Goal: Information Seeking & Learning: Learn about a topic

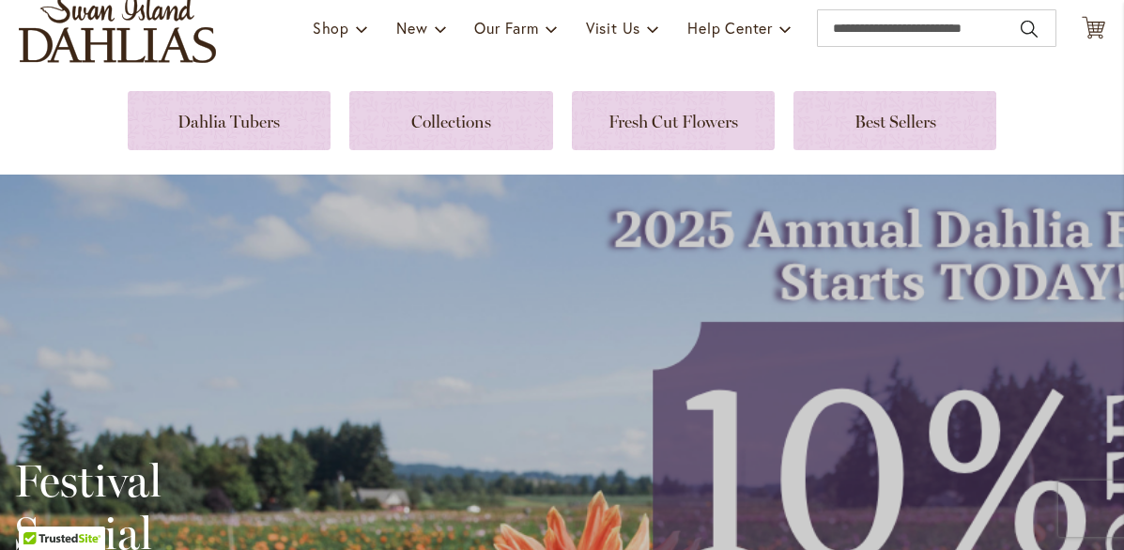
scroll to position [137, 0]
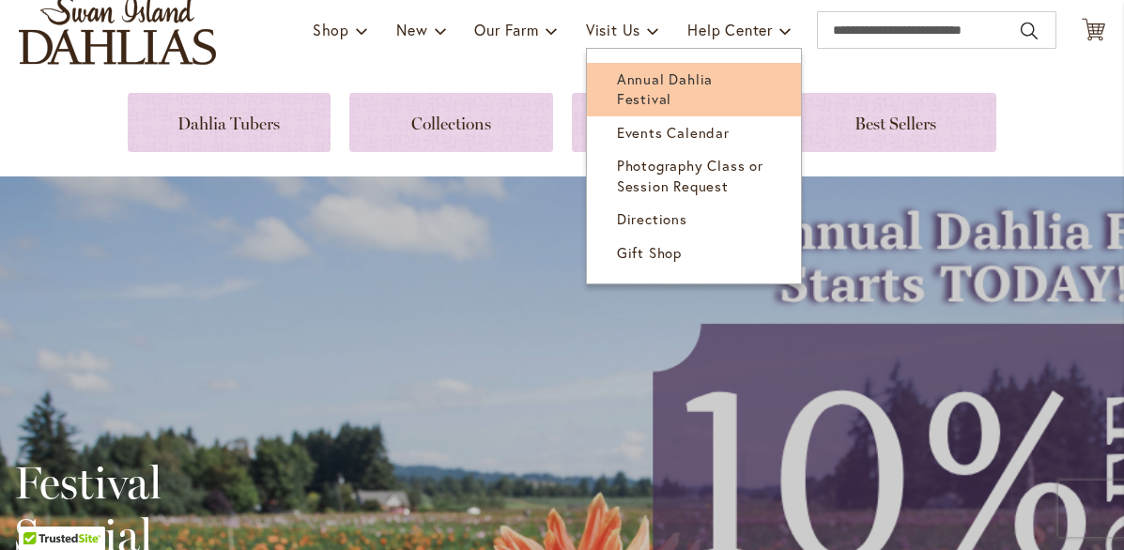
click at [665, 108] on span "Annual Dahlia Festival" at bounding box center [665, 88] width 96 height 38
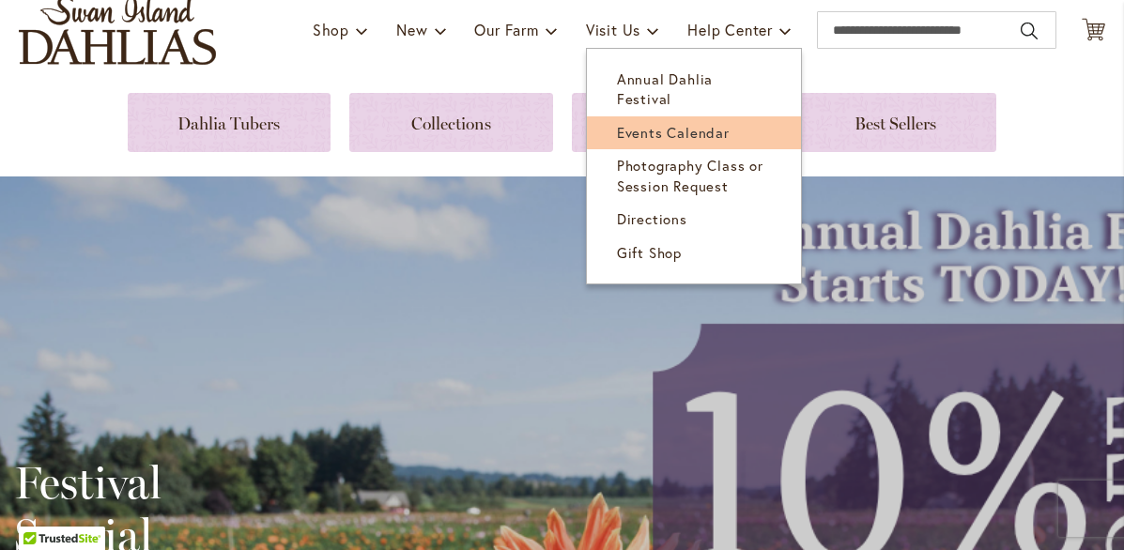
click at [728, 149] on link "Events Calendar" at bounding box center [694, 132] width 214 height 33
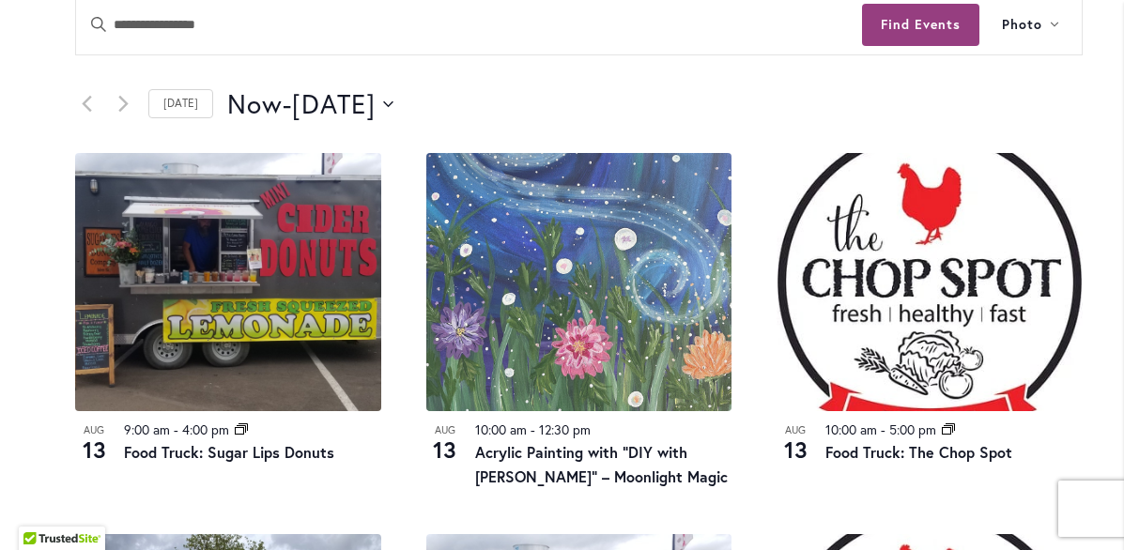
scroll to position [871, 0]
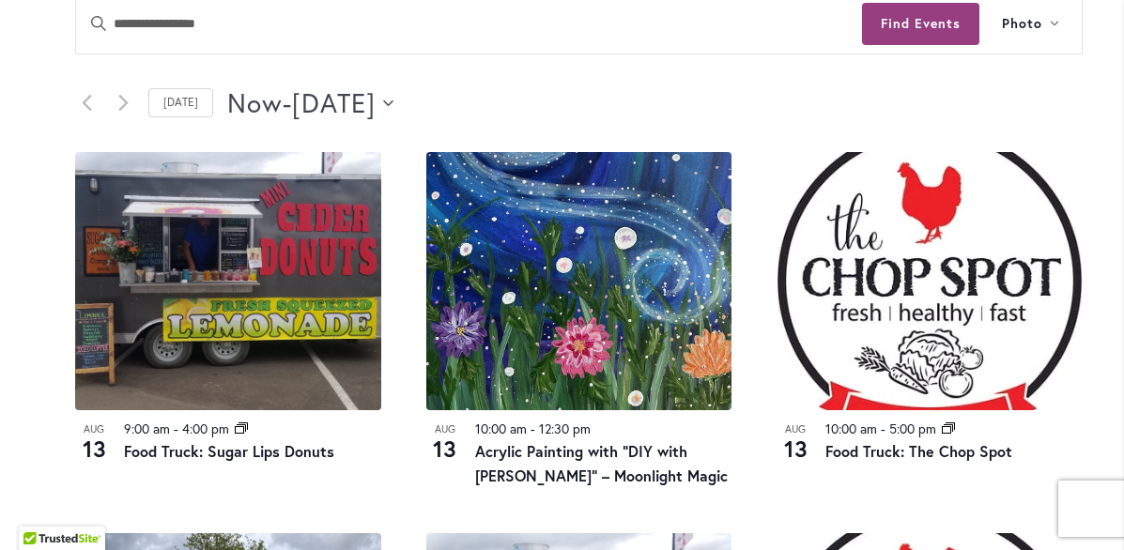
click at [393, 122] on button "Now Now - 8/15/2025 August 15" at bounding box center [310, 104] width 166 height 38
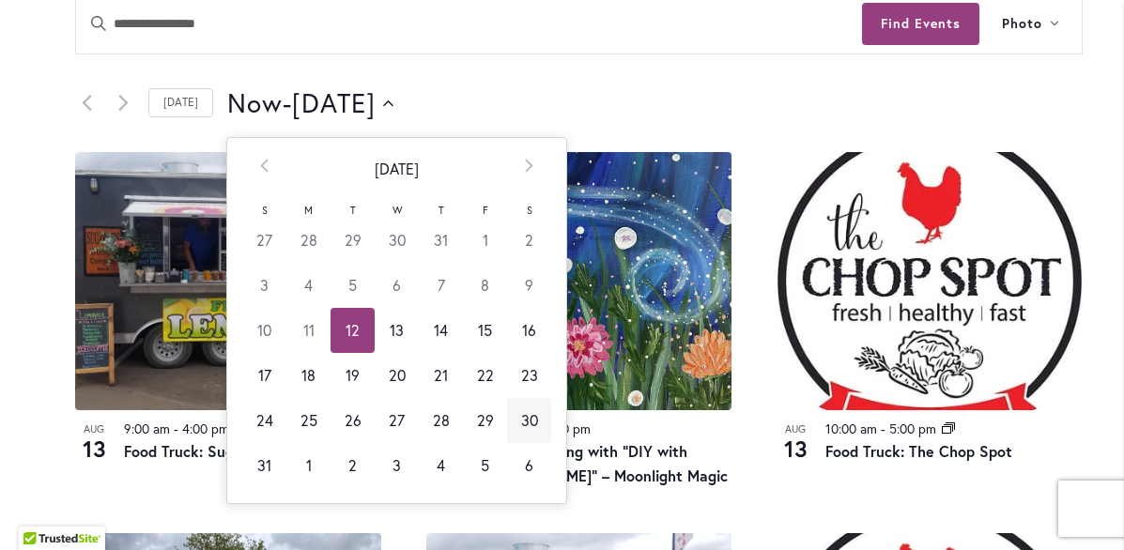
click at [525, 443] on td "30" at bounding box center [529, 420] width 44 height 45
type input "*********"
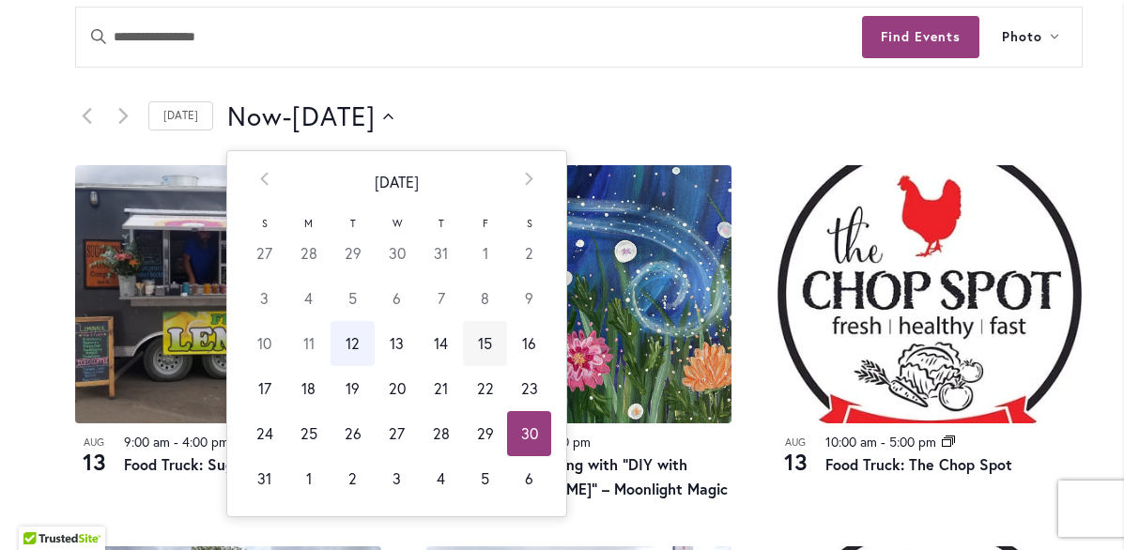
scroll to position [860, 0]
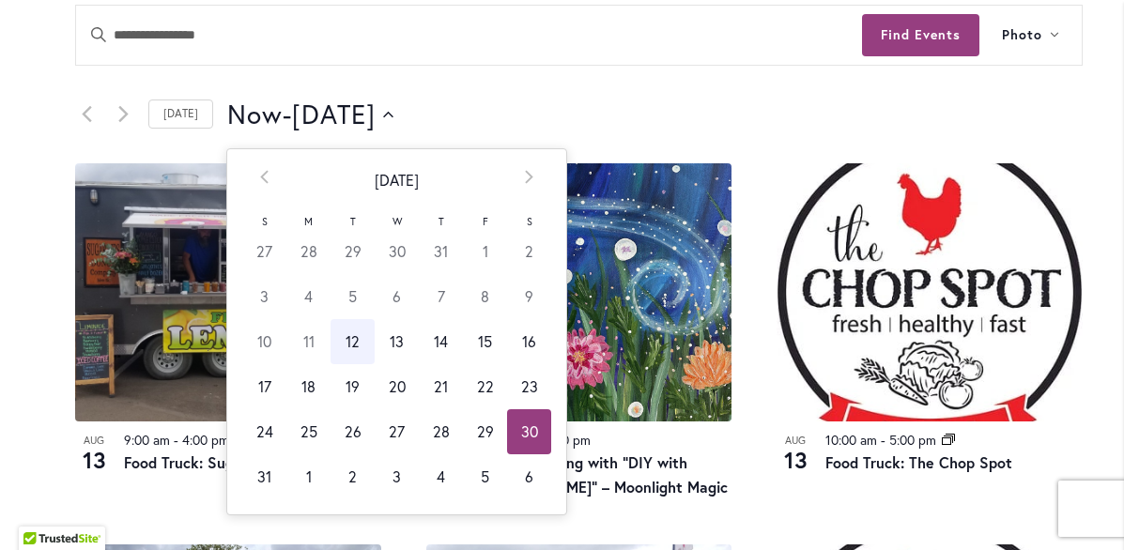
click at [515, 454] on td "30" at bounding box center [529, 431] width 44 height 45
click at [393, 133] on button "Now Now - 8/15/2025 August 15" at bounding box center [310, 115] width 166 height 38
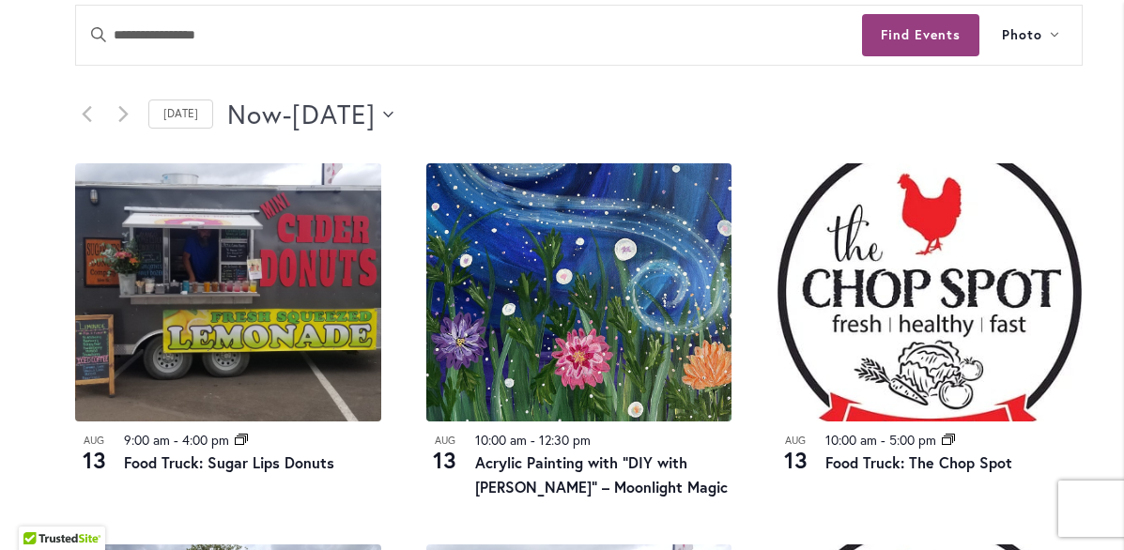
click at [393, 133] on button "Now Now - 8/15/2025 August 15" at bounding box center [310, 115] width 166 height 38
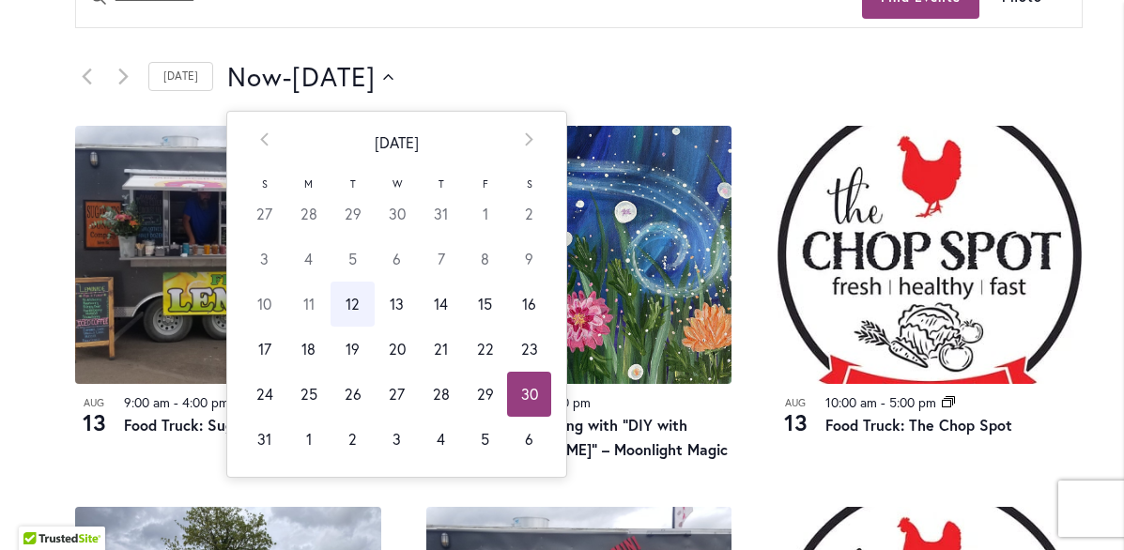
scroll to position [927, 0]
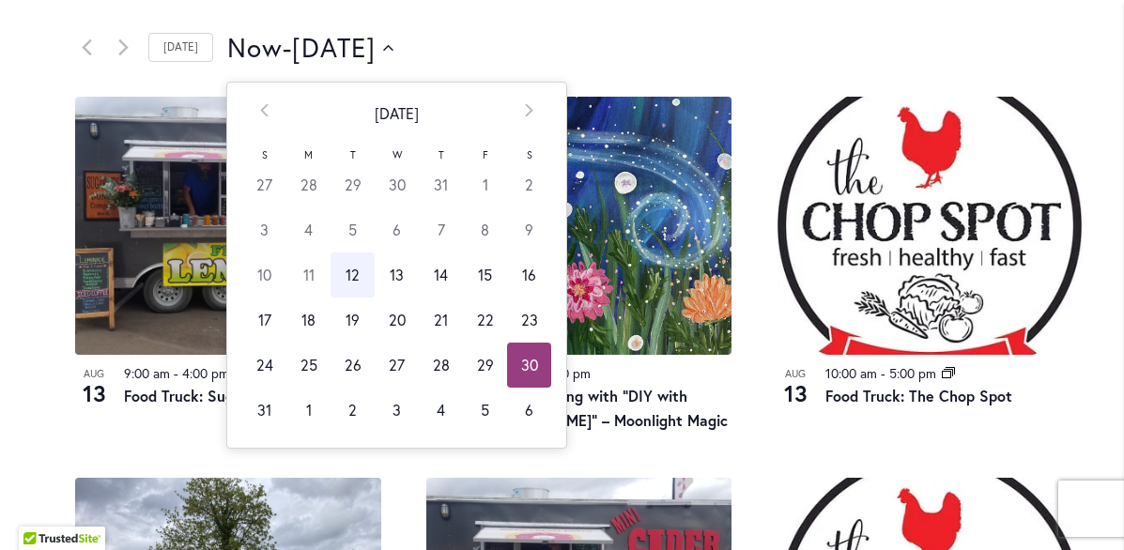
click at [548, 388] on td "30" at bounding box center [529, 365] width 44 height 45
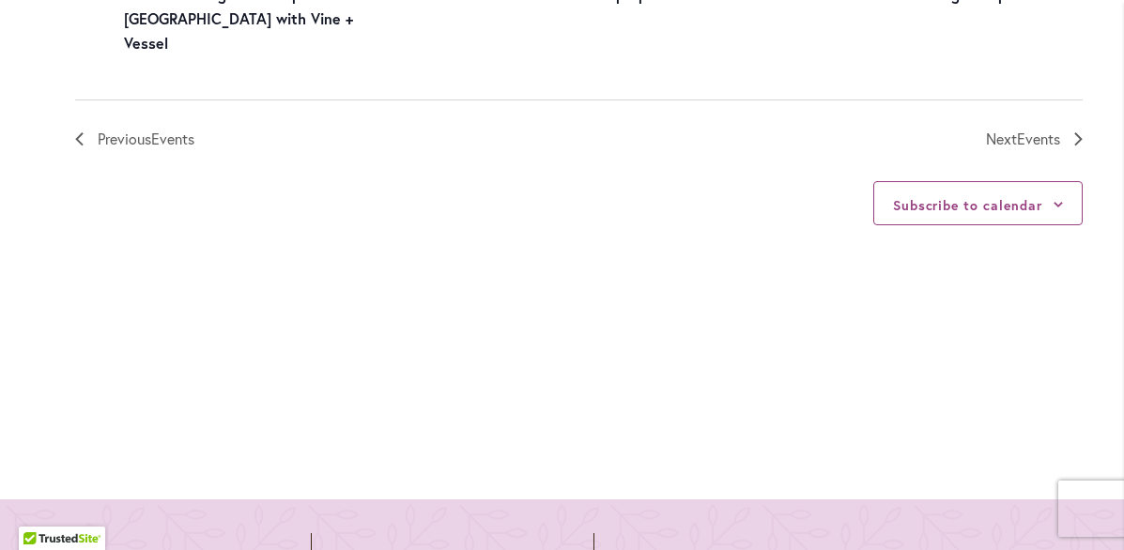
scroll to position [2464, 0]
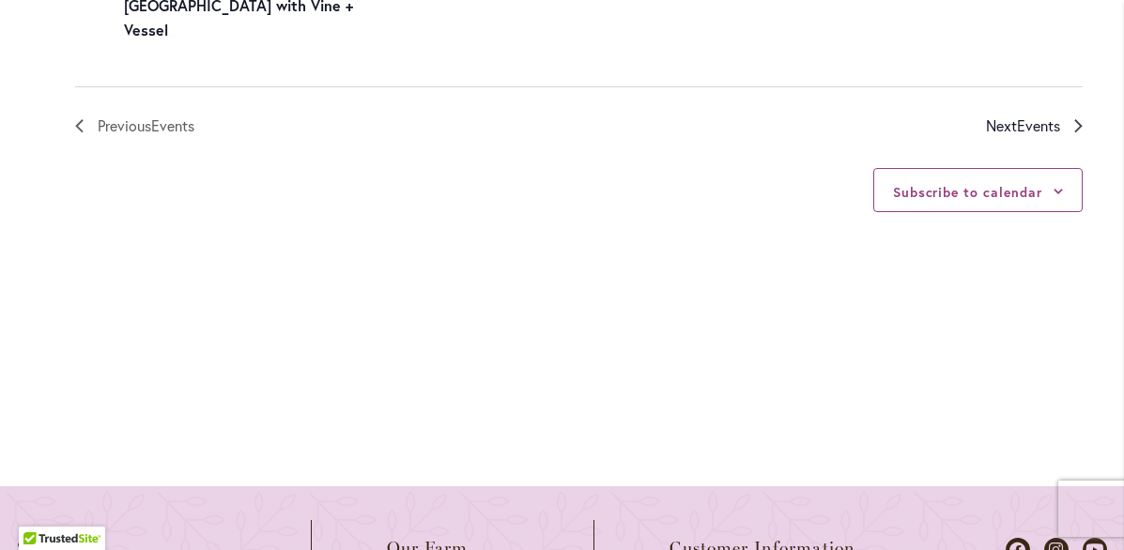
click at [1075, 132] on icon "Next Events" at bounding box center [1078, 125] width 8 height 13
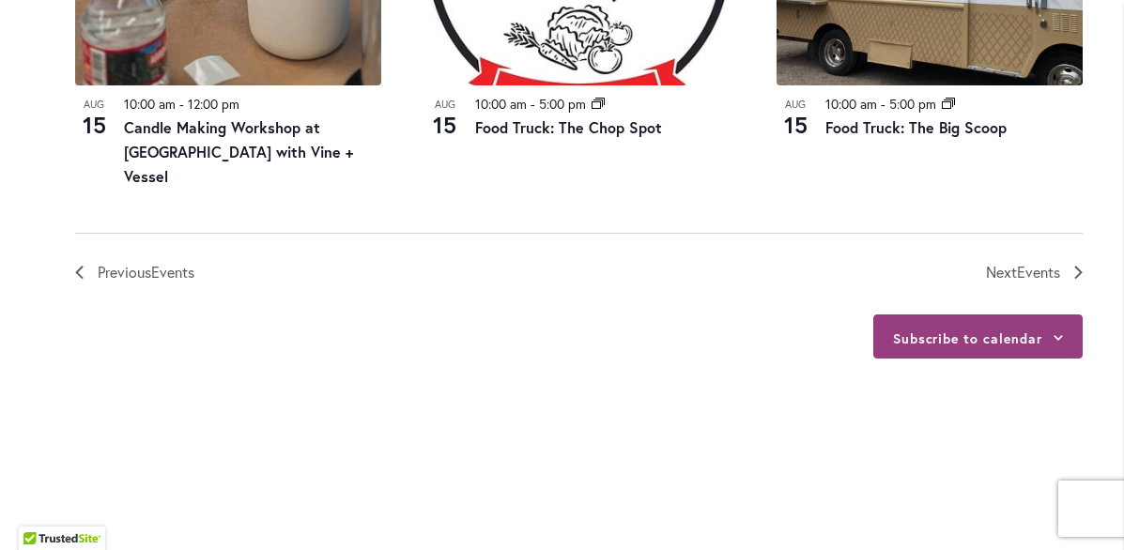
scroll to position [2328, 0]
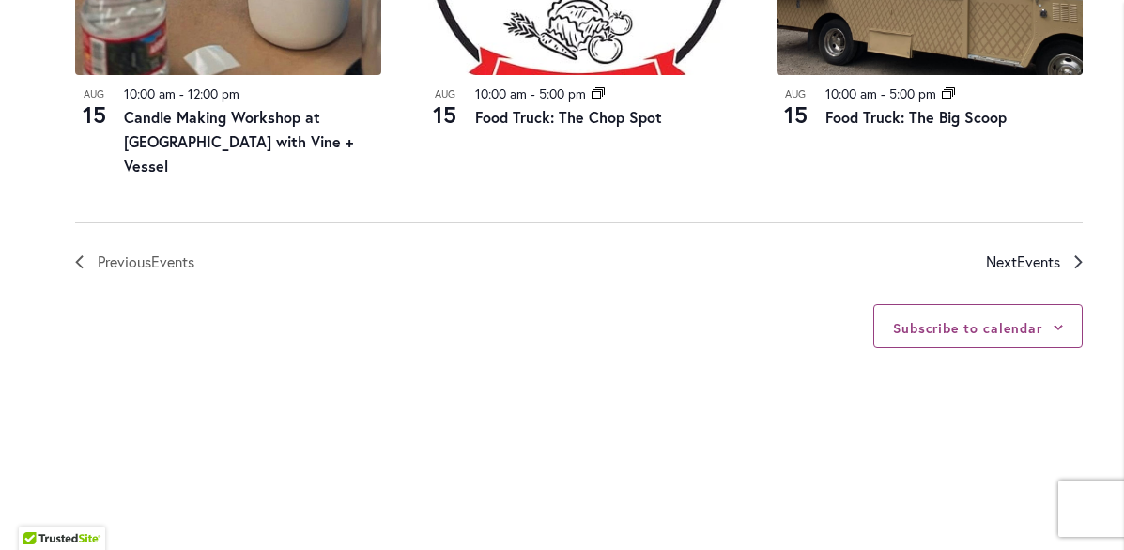
click at [1077, 269] on icon "Next Events" at bounding box center [1078, 261] width 8 height 13
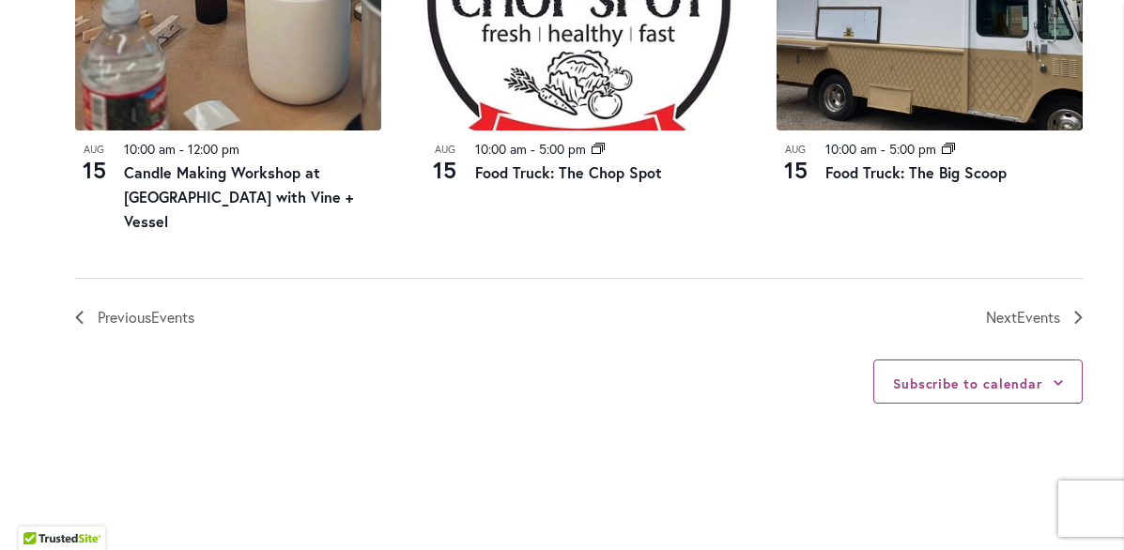
scroll to position [2299, 0]
